Goal: Check status: Check status

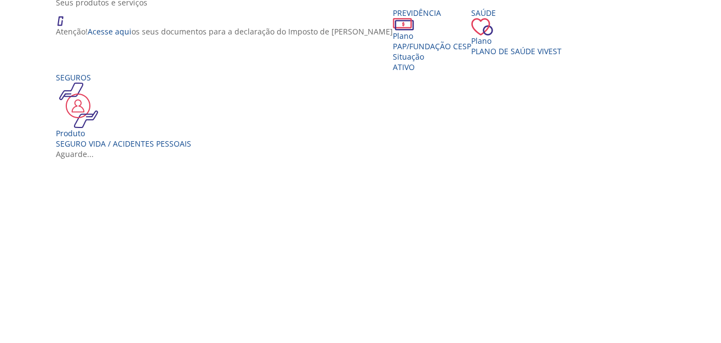
scroll to position [219, 0]
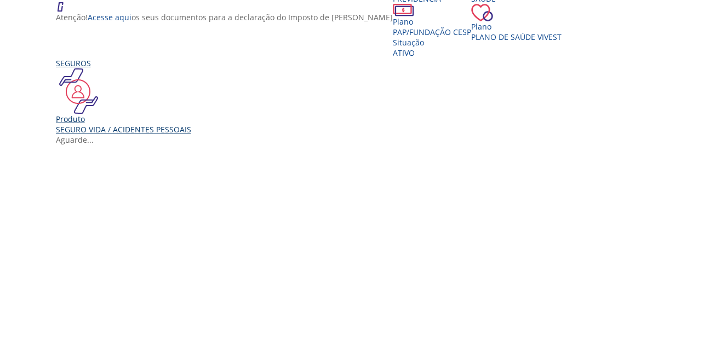
click at [147, 135] on div "Seguro Vida / Acidentes Pessoais" at bounding box center [123, 129] width 135 height 10
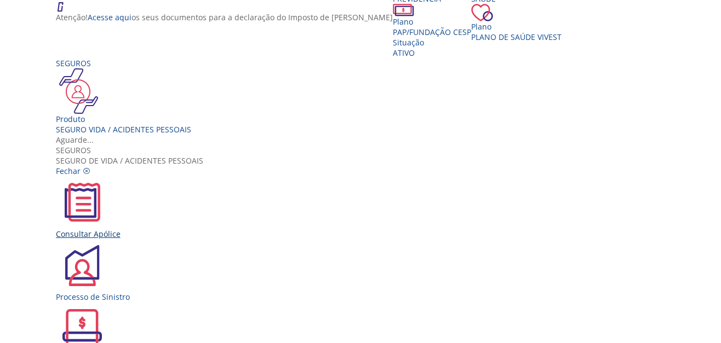
click at [222, 176] on div "Consultar Apólice" at bounding box center [365, 207] width 618 height 63
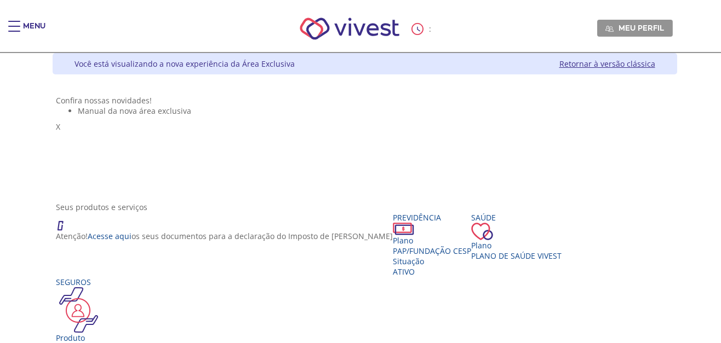
scroll to position [219, 0]
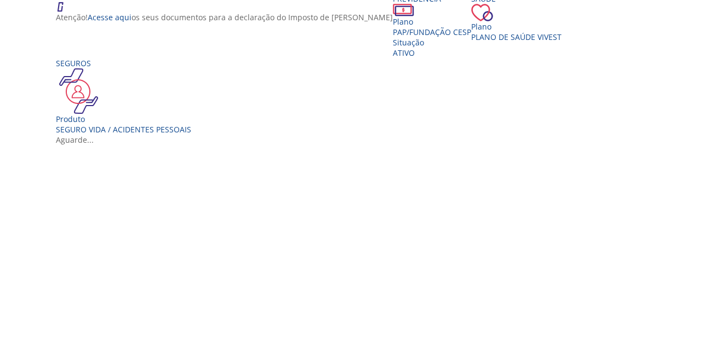
click at [512, 42] on span "Plano de Saúde VIVEST" at bounding box center [516, 37] width 90 height 10
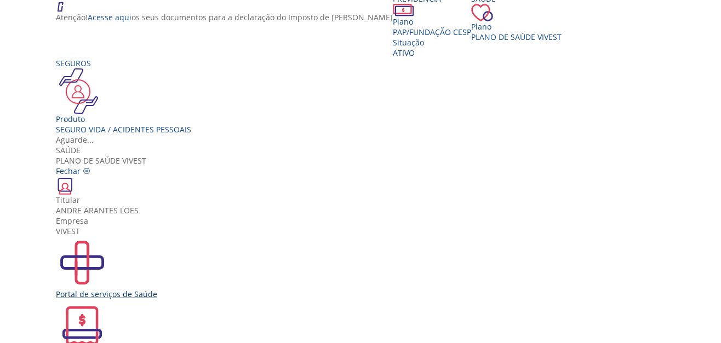
click at [218, 237] on div "Portal de serviços de Saúde" at bounding box center [365, 268] width 618 height 63
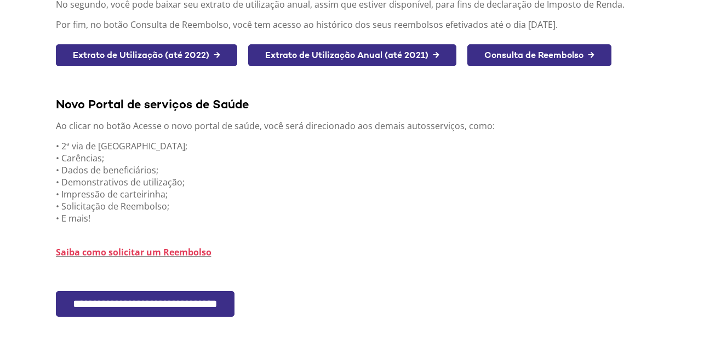
scroll to position [284, 0]
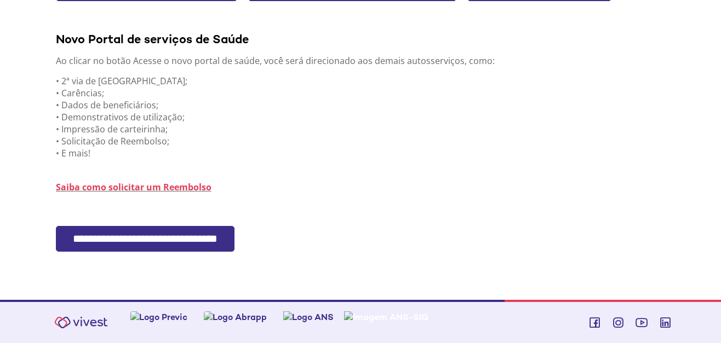
click at [197, 243] on input "**********" at bounding box center [145, 239] width 179 height 26
